Goal: Task Accomplishment & Management: Use online tool/utility

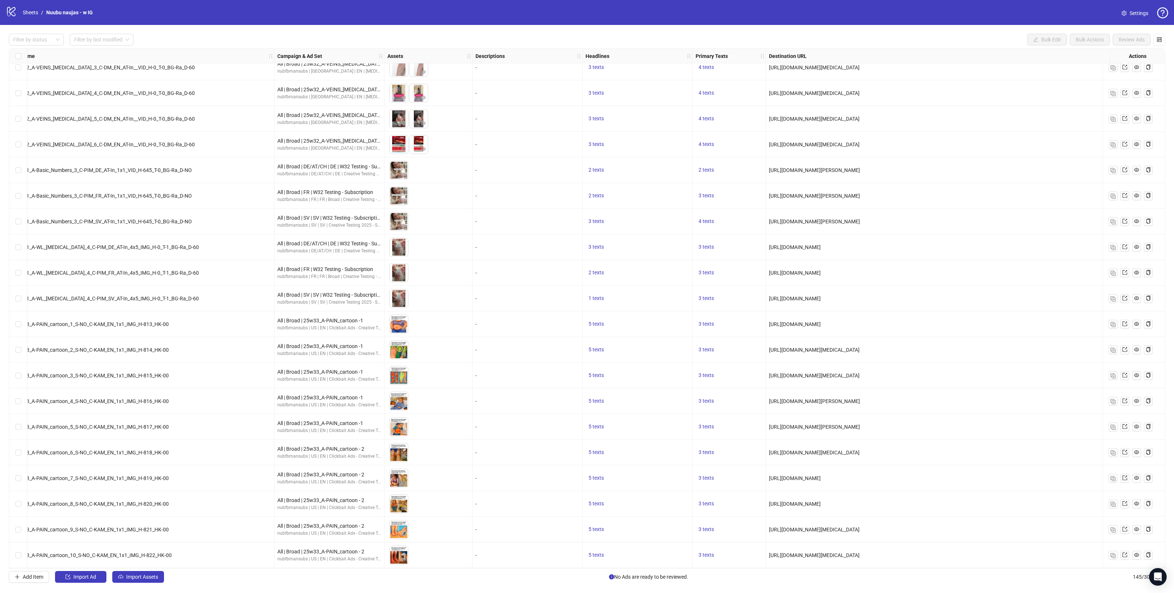
scroll to position [3223, 79]
click at [147, 573] on button "Import Assets" at bounding box center [138, 577] width 52 height 12
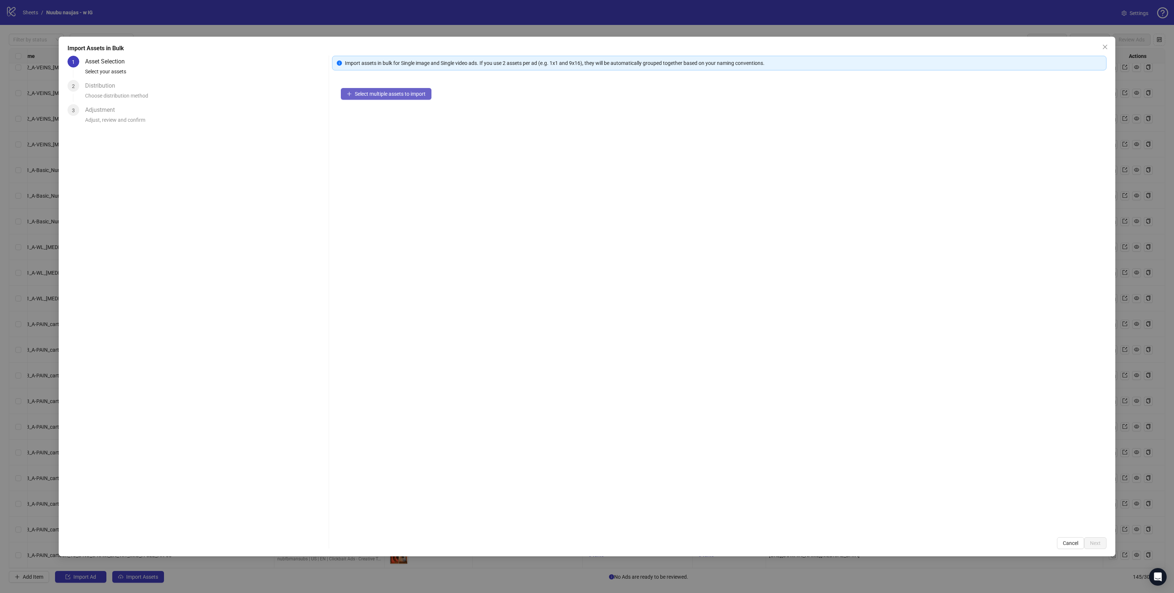
click at [372, 93] on span "Select multiple assets to import" at bounding box center [390, 94] width 71 height 6
click at [1099, 544] on span "Next" at bounding box center [1095, 544] width 11 height 6
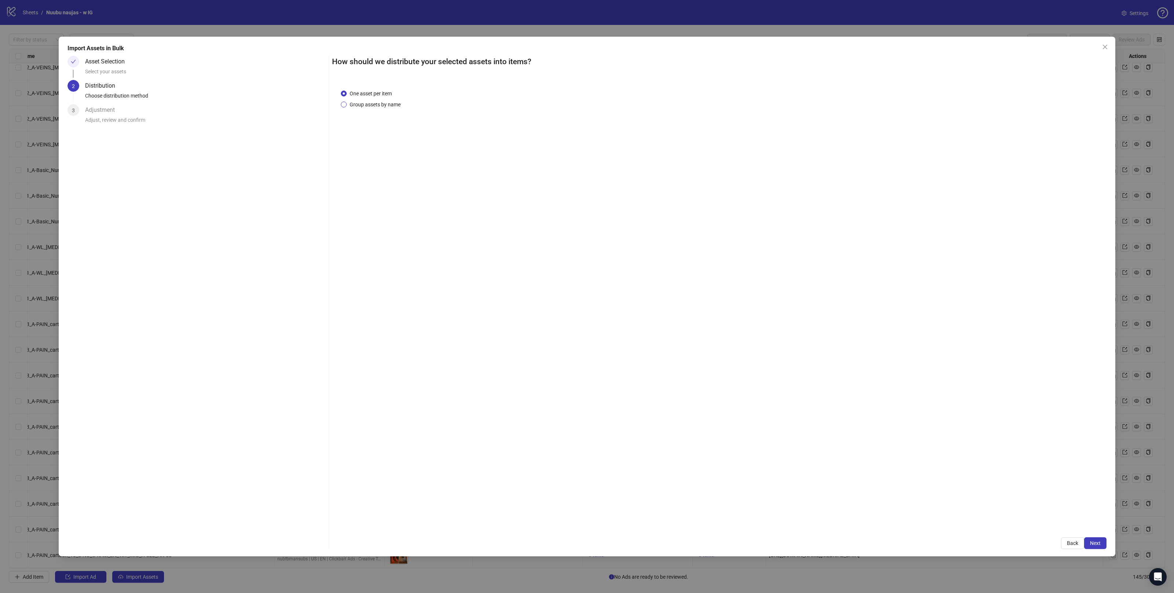
click at [382, 108] on span "Group assets by name" at bounding box center [375, 105] width 57 height 8
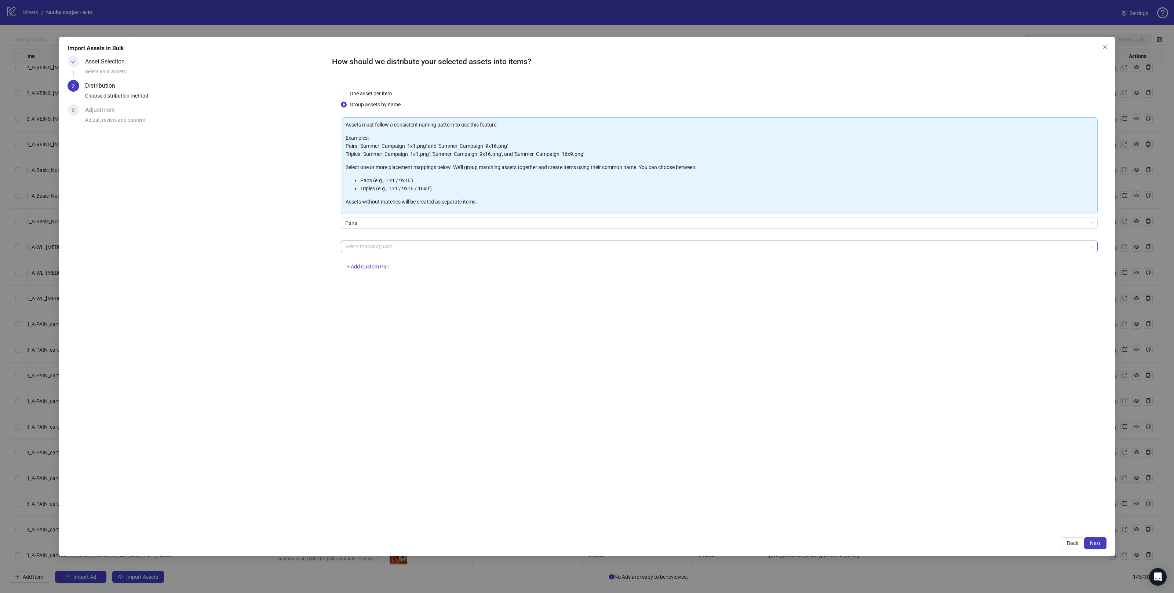
click at [409, 248] on div at bounding box center [715, 246] width 746 height 10
click at [367, 333] on div "4x5 / 9x16" at bounding box center [719, 332] width 745 height 8
drag, startPoint x: 282, startPoint y: 335, endPoint x: 560, endPoint y: 406, distance: 286.3
click at [284, 335] on div "Asset Selection Select your assets 2 Distribution Choose distribution method 3 …" at bounding box center [197, 303] width 258 height 494
click at [1091, 541] on span "Next" at bounding box center [1095, 544] width 11 height 6
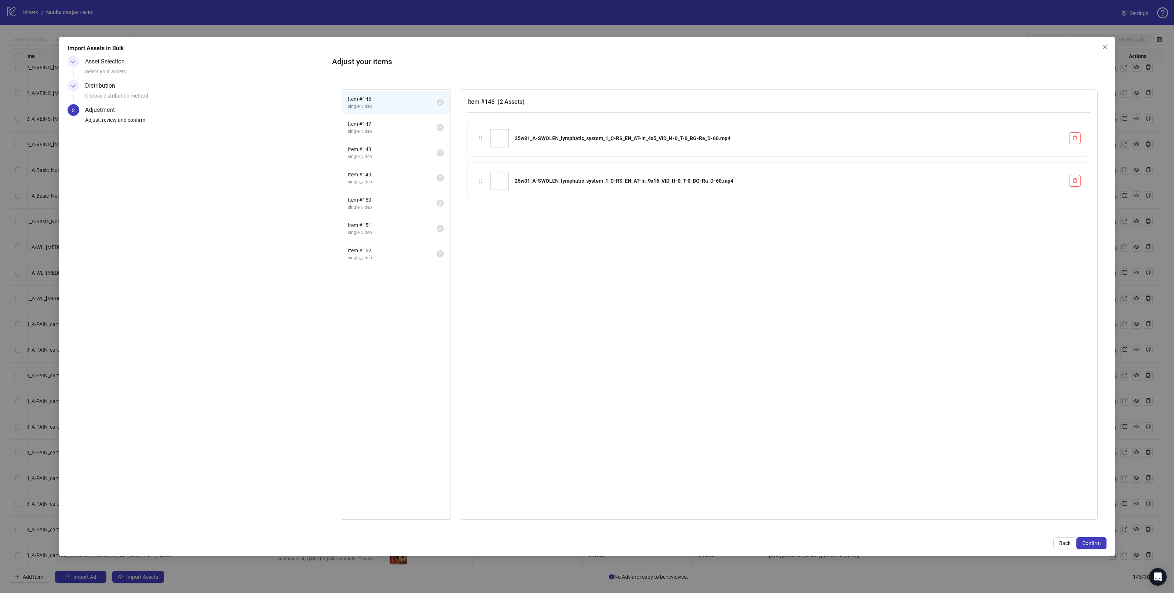
click at [397, 130] on span "single_video" at bounding box center [392, 131] width 89 height 7
click at [396, 166] on li "Item # 149 single_video 2" at bounding box center [396, 178] width 108 height 24
click at [396, 185] on li "Item # 149 single_video 2" at bounding box center [396, 178] width 108 height 24
click at [391, 217] on li "Item # 151 single_video 2" at bounding box center [396, 229] width 108 height 24
click at [389, 232] on span "single_video" at bounding box center [392, 232] width 89 height 7
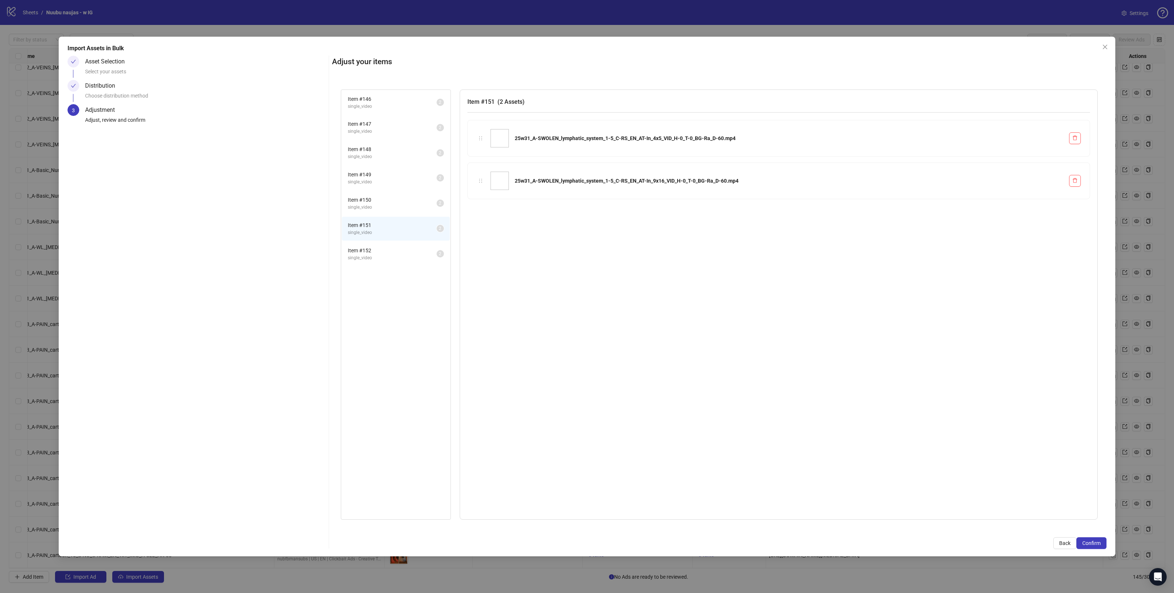
click at [388, 263] on div "Item # 146 single_video 2 Item # 147 single_video 2 Item # 148 single_video 2 I…" at bounding box center [396, 305] width 110 height 431
click at [369, 255] on span "single_video" at bounding box center [392, 258] width 89 height 7
click at [1082, 537] on div "Adjust your items Item # 146 single_video 2 Item # 147 single_video 2 Item # 14…" at bounding box center [719, 303] width 775 height 494
click at [1083, 544] on span "Confirm" at bounding box center [1092, 544] width 18 height 6
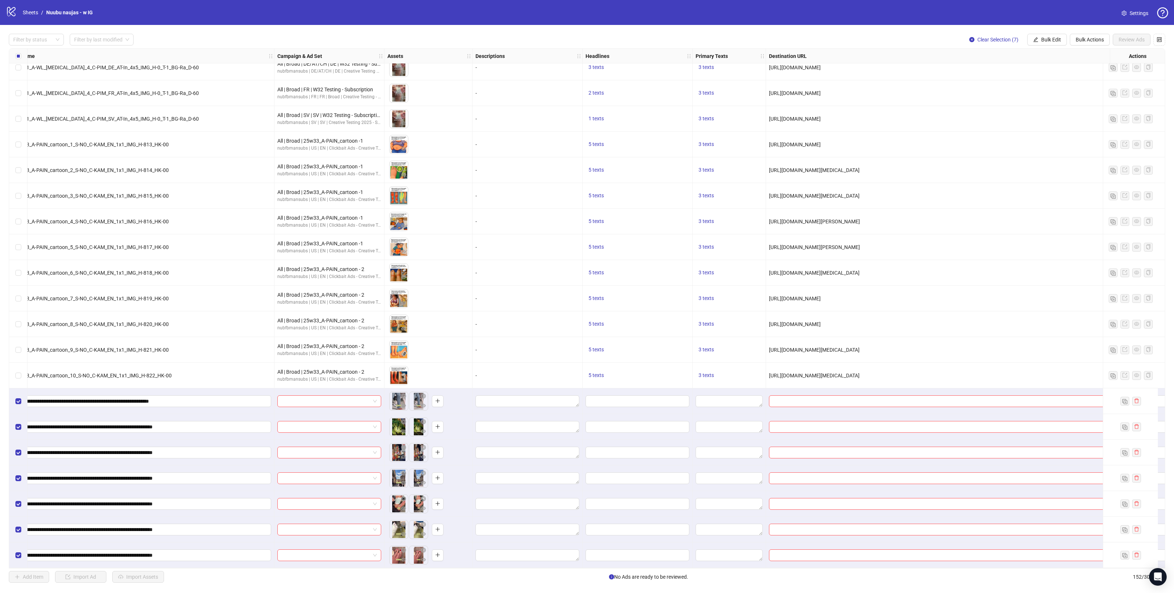
scroll to position [3403, 79]
click at [1039, 39] on button "Bulk Edit" at bounding box center [1048, 40] width 40 height 12
click at [1050, 79] on span "Campaign & Ad Set" at bounding box center [1054, 78] width 44 height 8
click at [1010, 73] on input "search" at bounding box center [1023, 71] width 95 height 11
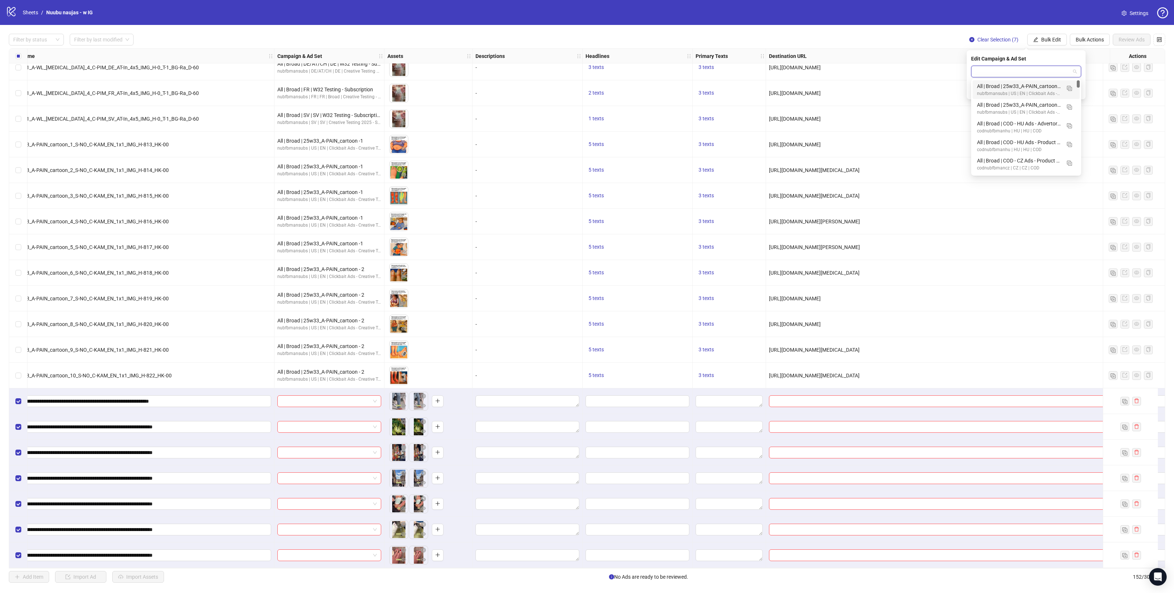
paste input "**********"
type input "**********"
click at [1021, 85] on div "All | Broad | 25w31_A-SWOLEN_lymphatic_system - Subscription" at bounding box center [1019, 86] width 84 height 8
click at [1077, 90] on icon "check" at bounding box center [1077, 90] width 5 height 5
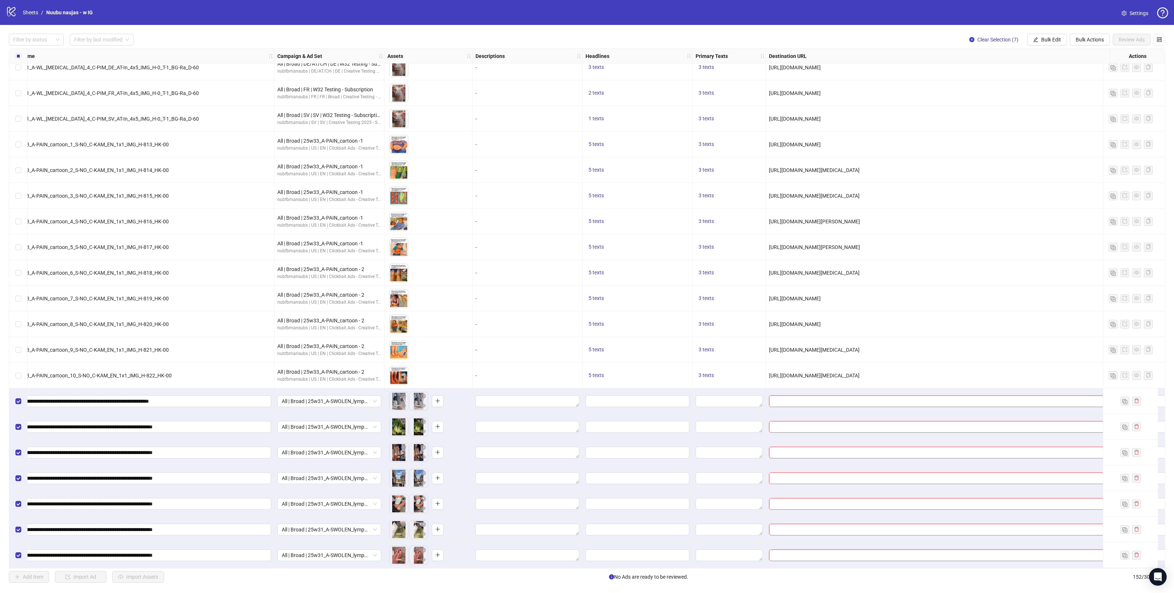
click at [388, 56] on div "Assets" at bounding box center [429, 56] width 88 height 15
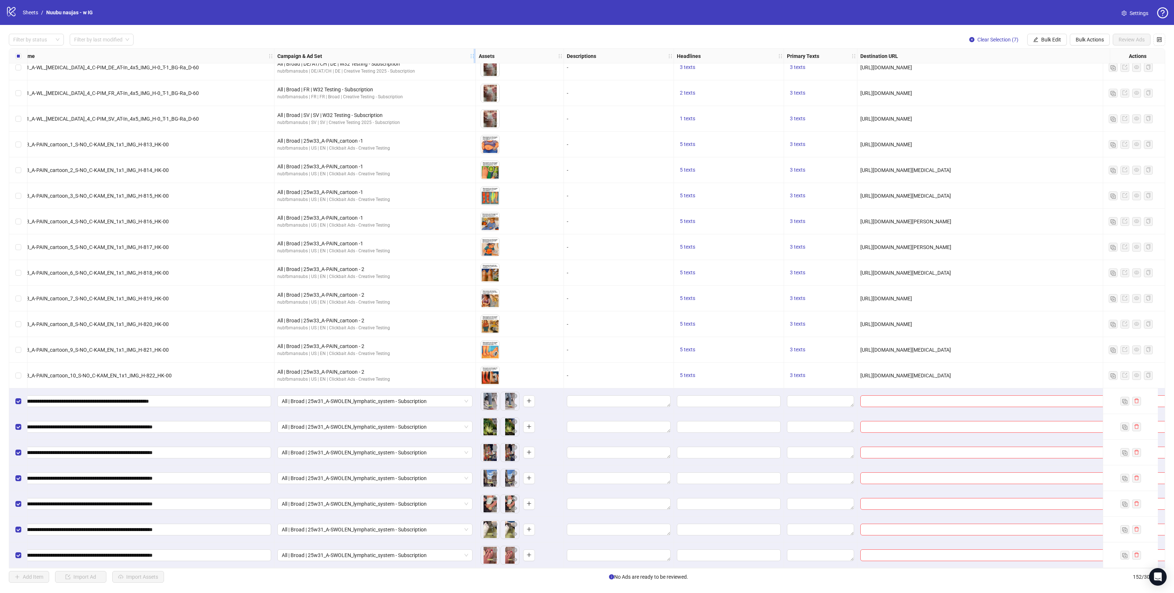
drag, startPoint x: 382, startPoint y: 56, endPoint x: 473, endPoint y: 61, distance: 91.5
click at [474, 61] on div "Resize Campaign & Ad Set column" at bounding box center [475, 56] width 2 height 14
